Goal: Find specific page/section: Find specific page/section

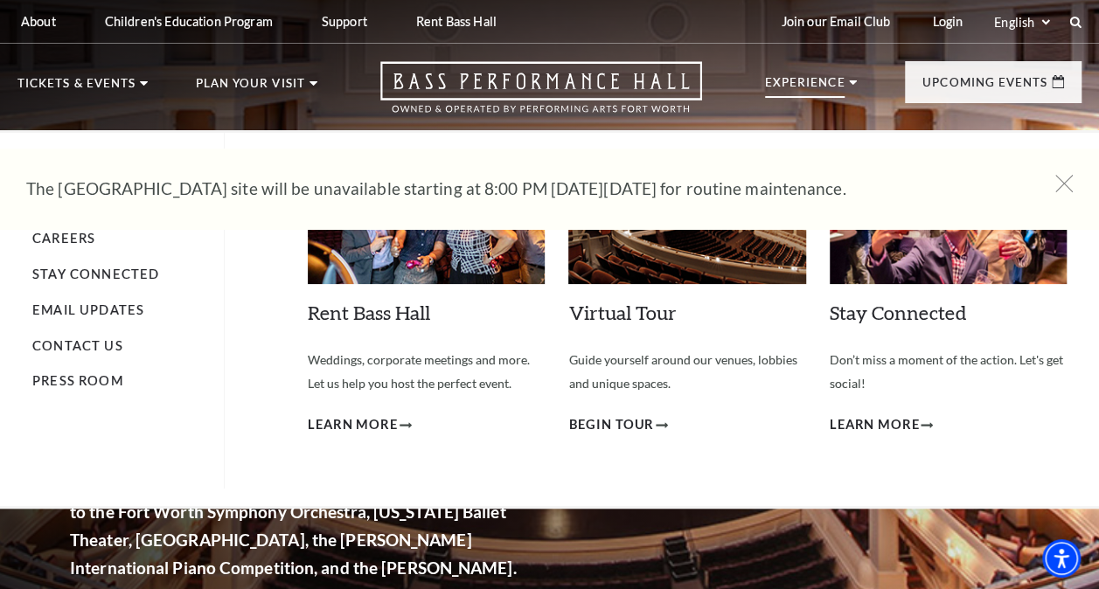
click at [794, 84] on p "Experience" at bounding box center [805, 87] width 80 height 21
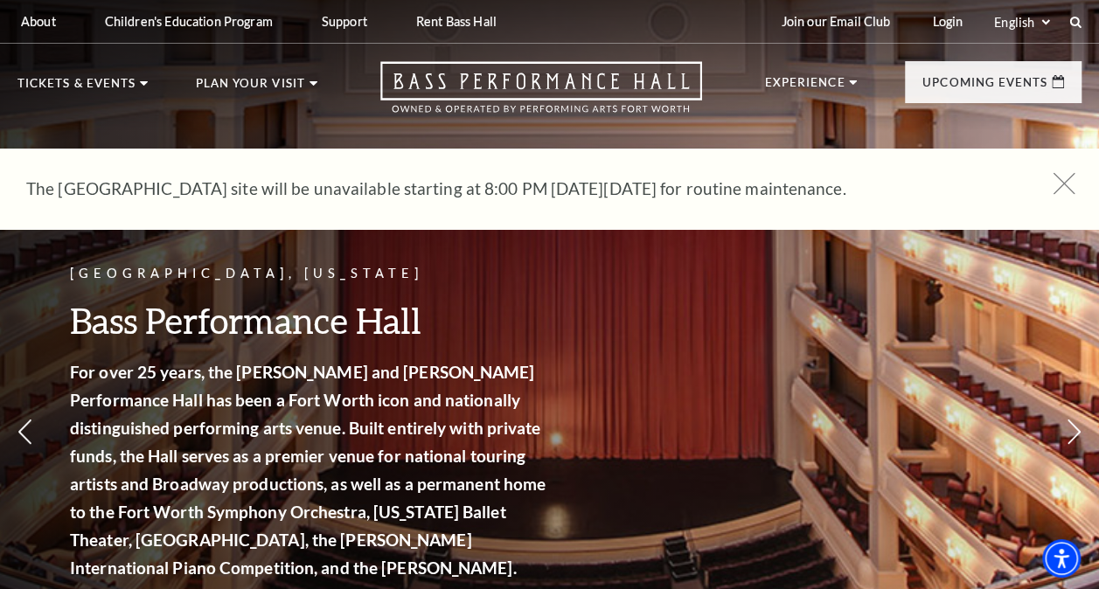
click at [1068, 187] on use at bounding box center [1064, 183] width 22 height 22
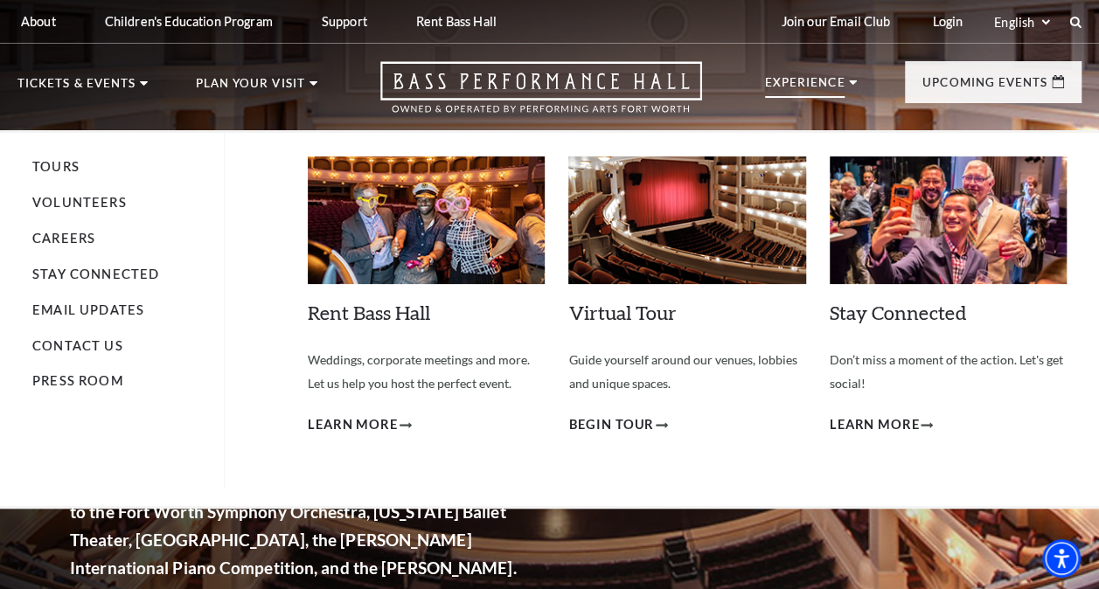
click at [817, 87] on p "Experience" at bounding box center [805, 87] width 80 height 21
click at [61, 198] on link "Volunteers" at bounding box center [79, 202] width 94 height 15
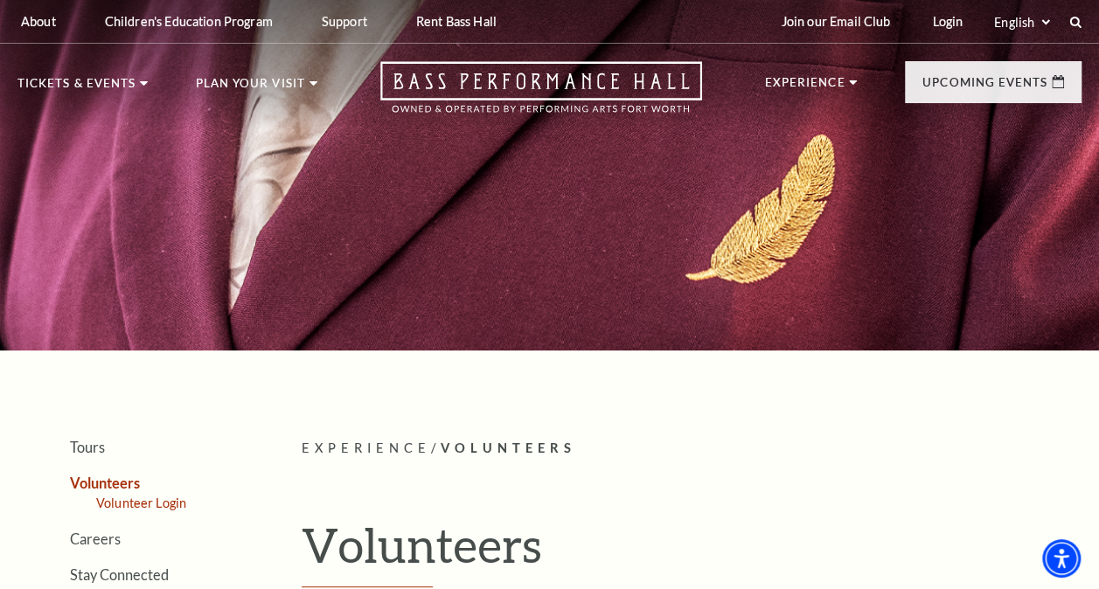
click at [113, 508] on link "Volunteer Login" at bounding box center [141, 503] width 90 height 15
click at [114, 508] on link "Volunteer Login" at bounding box center [141, 503] width 90 height 15
